Goal: Check status: Check status

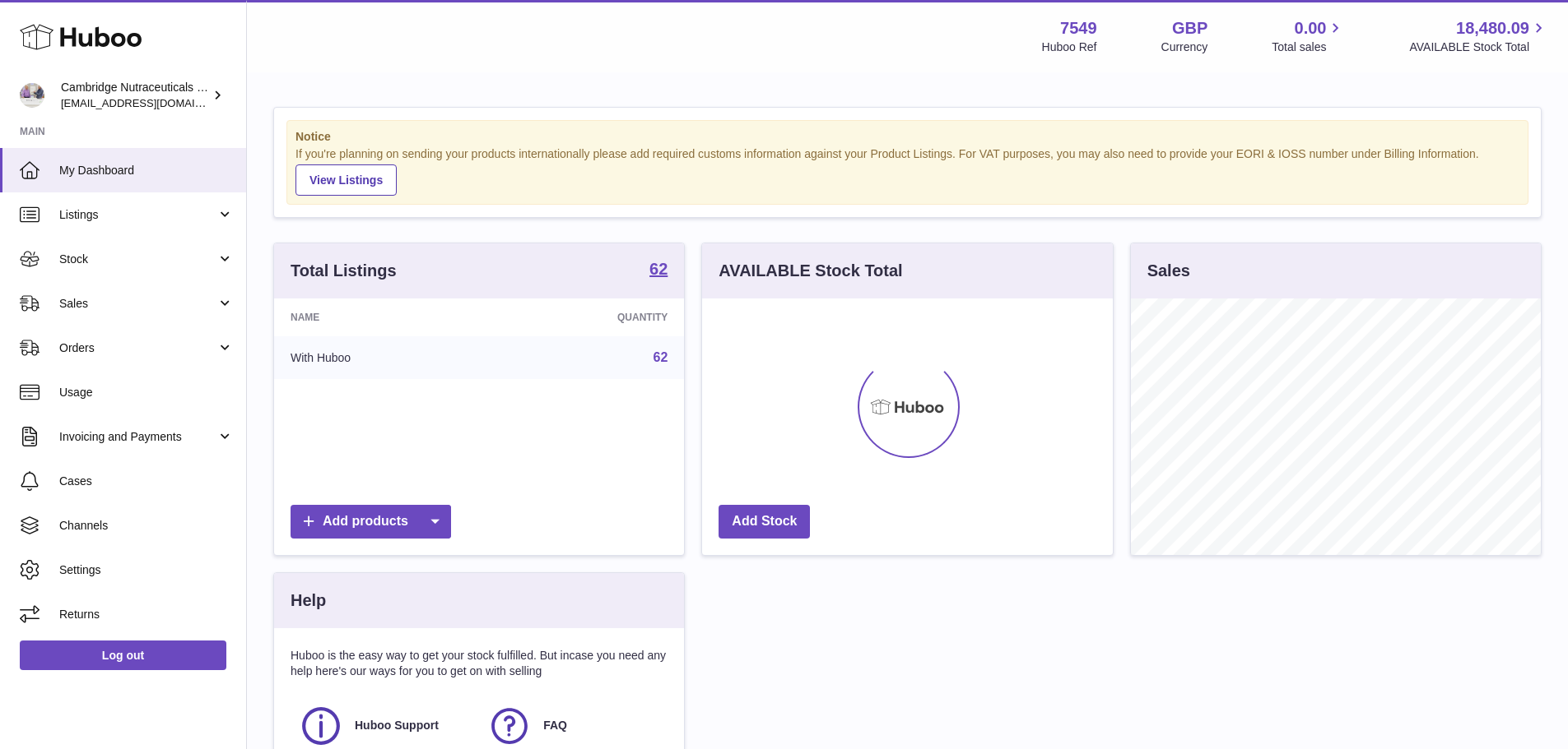
scroll to position [256, 411]
click at [65, 298] on span "Sales" at bounding box center [137, 303] width 157 height 15
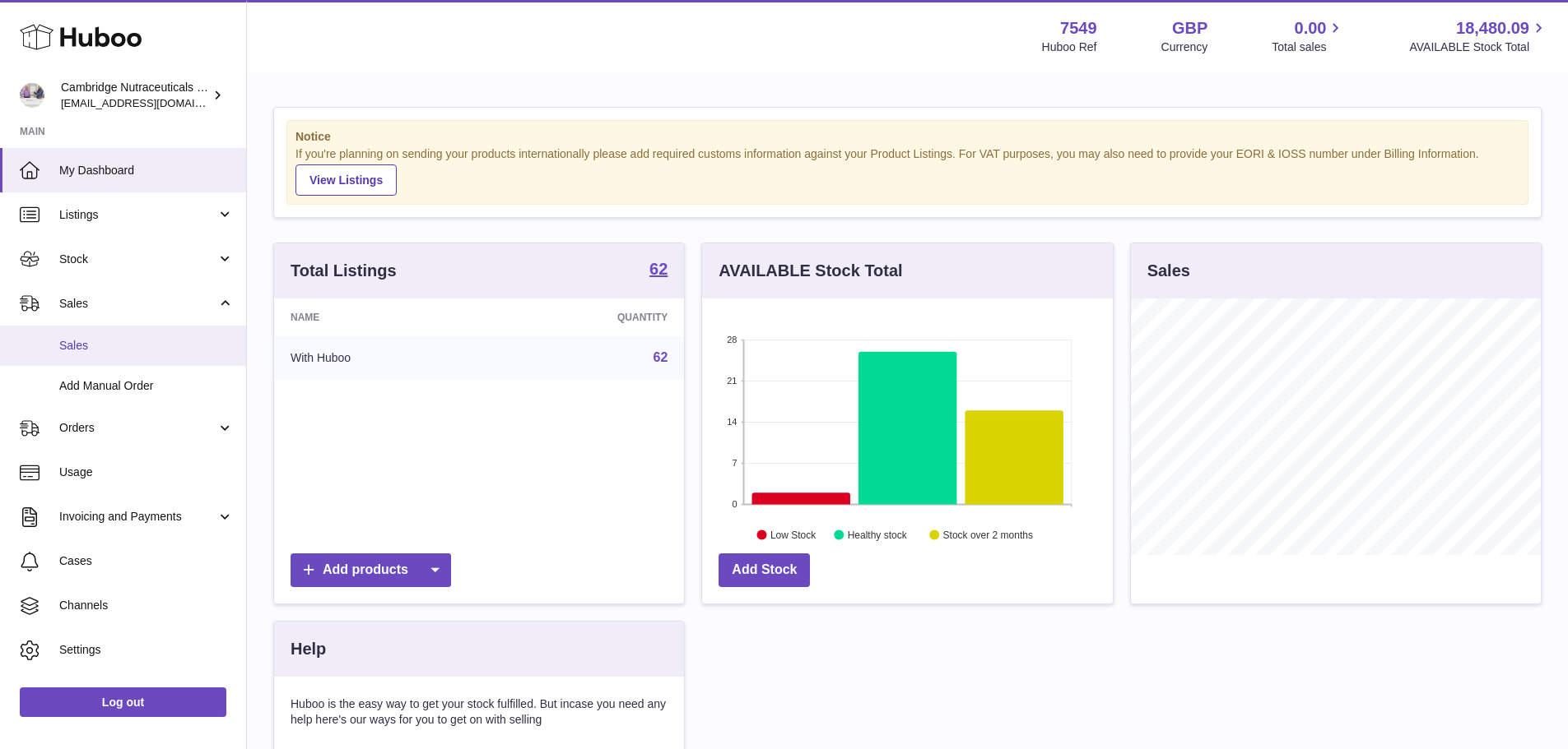
click at [82, 340] on span "Sales" at bounding box center [146, 345] width 175 height 15
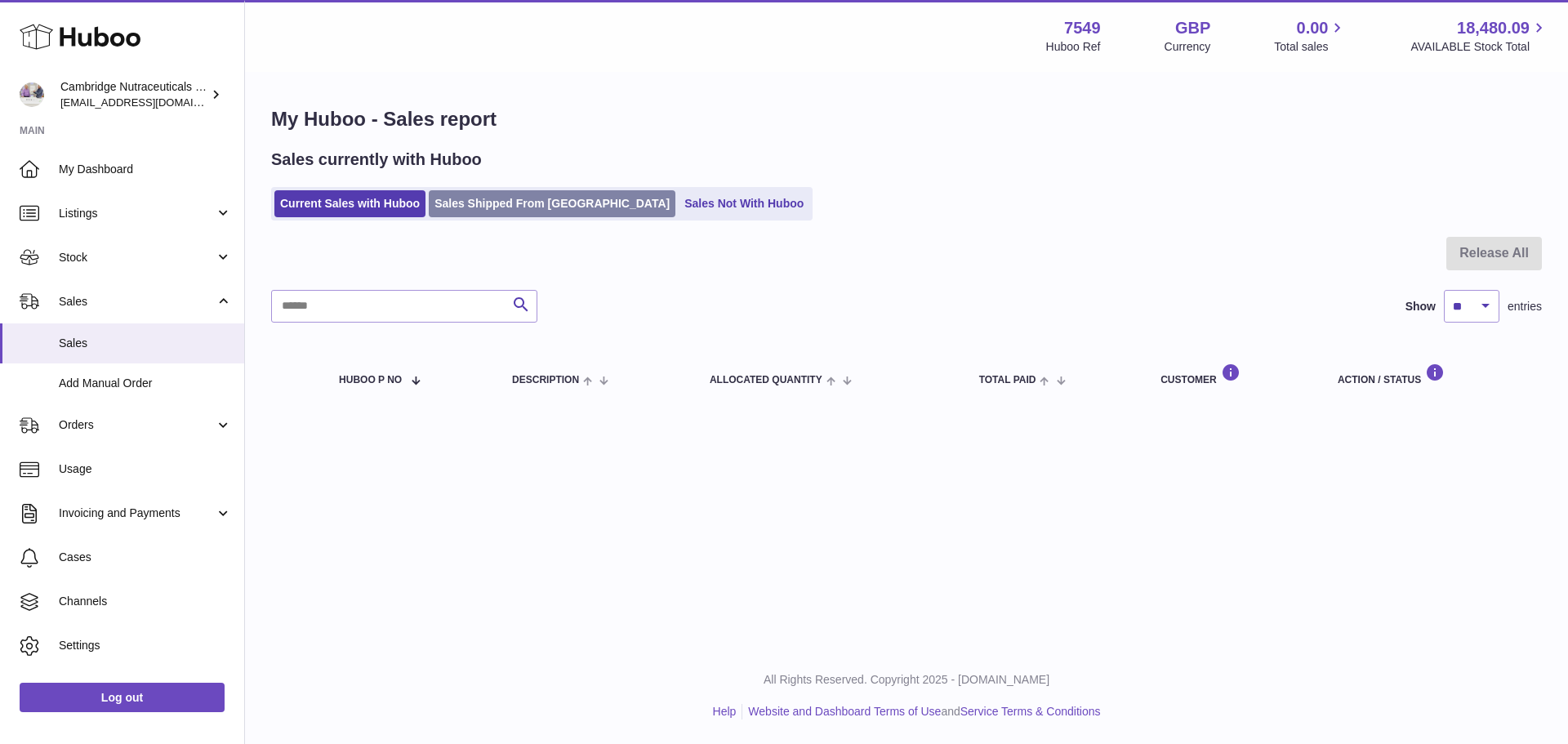
click at [549, 198] on link "Sales Shipped From [GEOGRAPHIC_DATA]" at bounding box center [552, 204] width 247 height 27
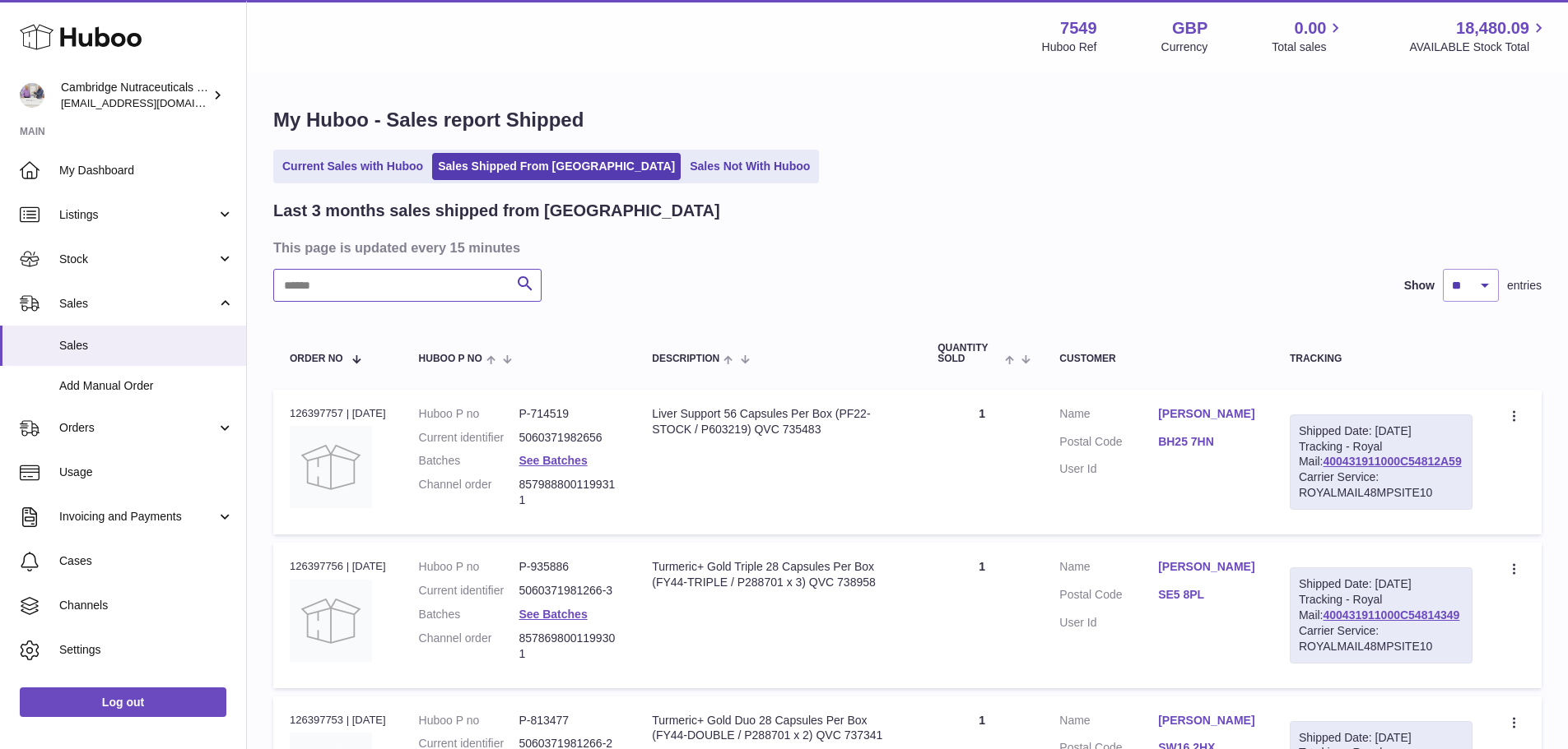
click at [432, 276] on input "text" at bounding box center [407, 285] width 268 height 33
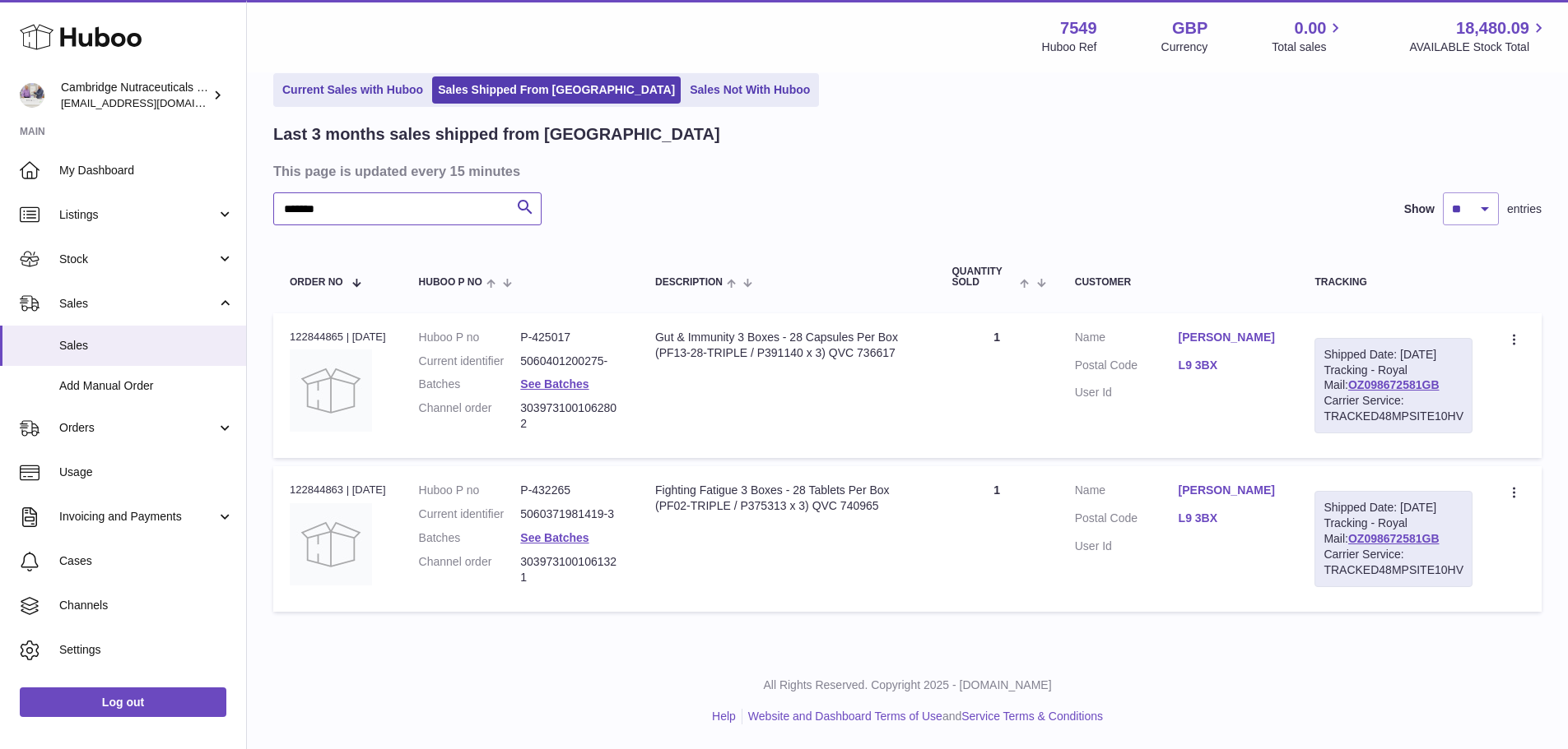
scroll to position [108, 0]
type input "*******"
click at [339, 330] on div "Order no 122844865 | 14th Aug" at bounding box center [337, 337] width 96 height 15
copy div "122844865"
